Goal: Go to known website: Access a specific website the user already knows

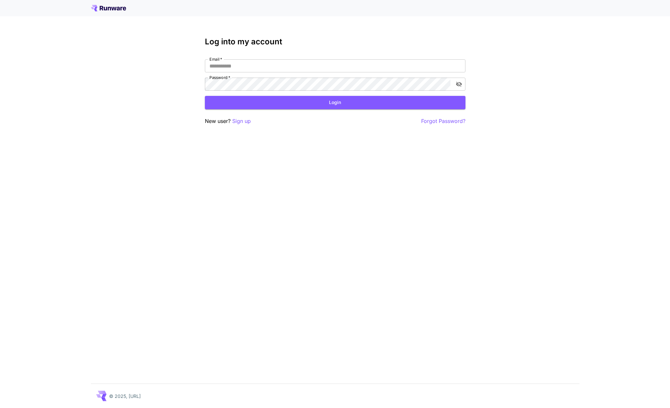
click at [224, 58] on div "Log into my account Email   * Email   * Password   * Password   * Login New use…" at bounding box center [335, 81] width 261 height 88
click at [224, 68] on input "Email   *" at bounding box center [335, 65] width 261 height 13
type input "**********"
click button "Login" at bounding box center [335, 102] width 261 height 13
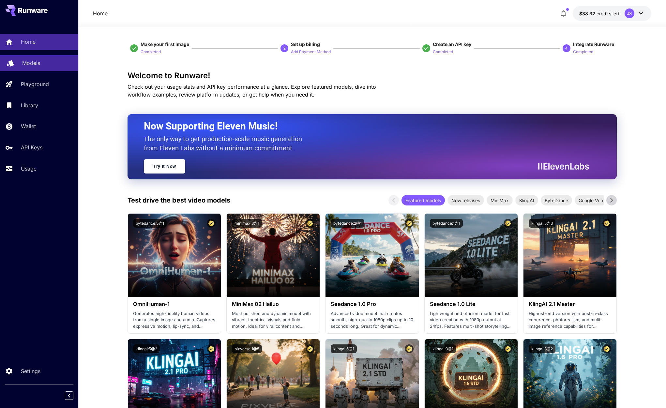
click at [31, 62] on p "Models" at bounding box center [31, 63] width 18 height 8
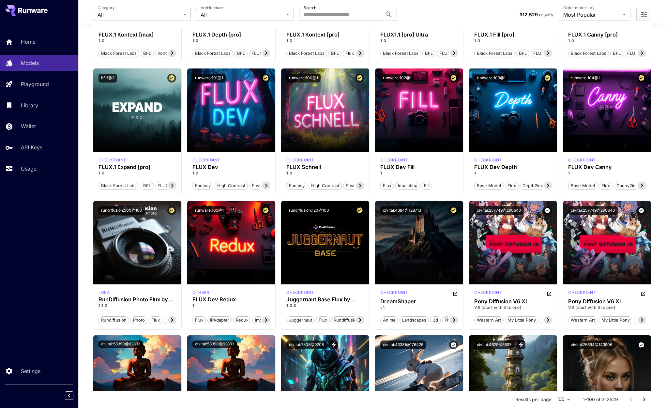
scroll to position [353, 0]
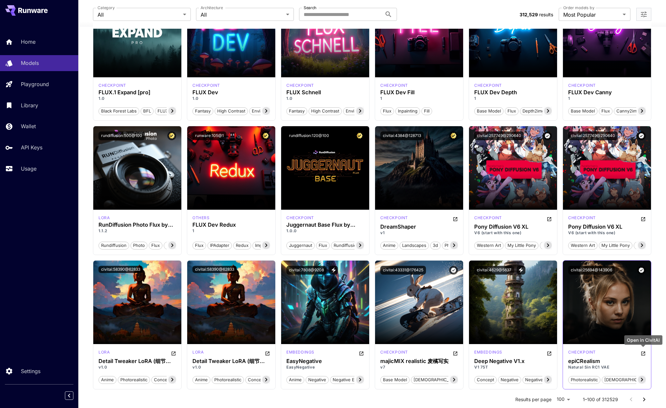
click at [643, 352] on icon "Open in CivitAI" at bounding box center [642, 353] width 5 height 5
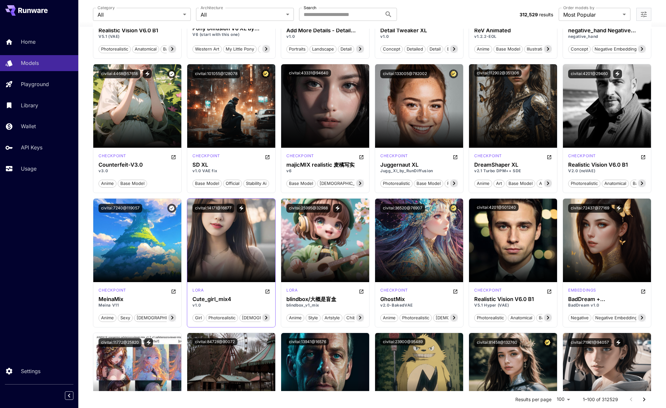
scroll to position [0, 0]
